Goal: Transaction & Acquisition: Purchase product/service

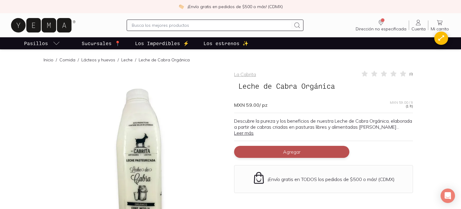
click at [290, 152] on span "Agregar" at bounding box center [291, 152] width 17 height 6
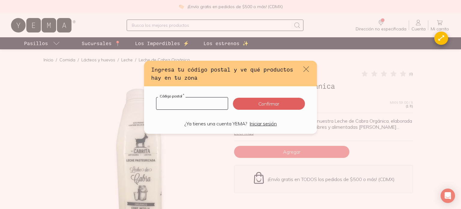
drag, startPoint x: 201, startPoint y: 101, endPoint x: 201, endPoint y: 104, distance: 3.6
click at [201, 104] on input "default" at bounding box center [191, 103] width 71 height 12
type input "11000"
click at [269, 102] on button "Confirmar" at bounding box center [269, 104] width 72 height 12
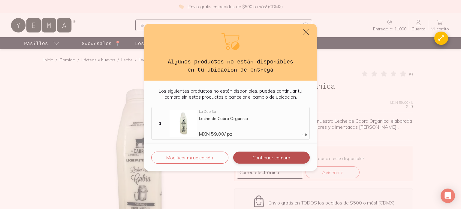
click at [268, 156] on button "Continuar compra" at bounding box center [271, 157] width 77 height 12
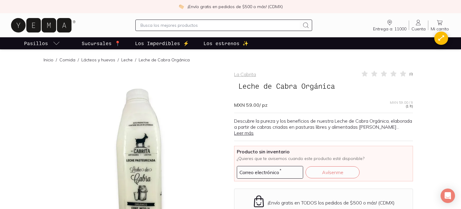
drag, startPoint x: 458, startPoint y: 142, endPoint x: 454, endPoint y: 138, distance: 5.3
